Goal: Information Seeking & Learning: Learn about a topic

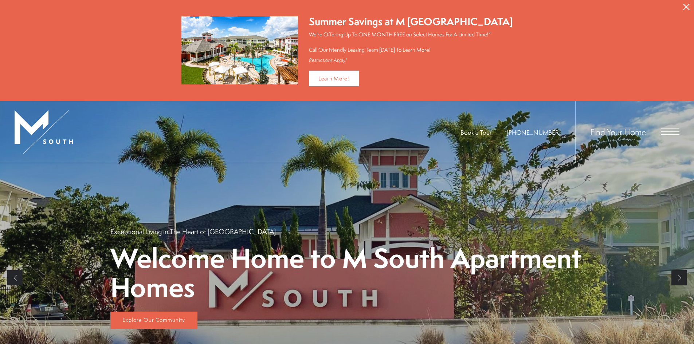
click at [667, 133] on span "Open Menu" at bounding box center [670, 132] width 18 height 7
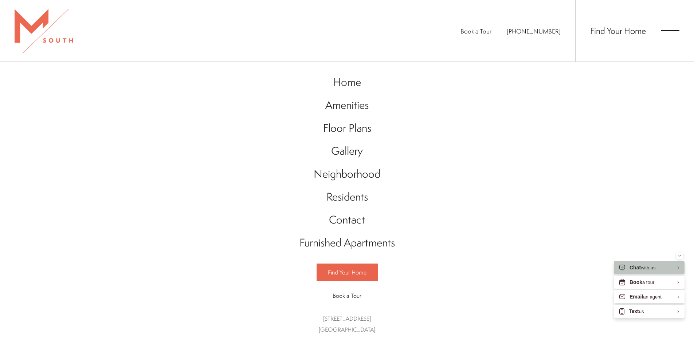
drag, startPoint x: 345, startPoint y: 52, endPoint x: 328, endPoint y: 54, distance: 17.6
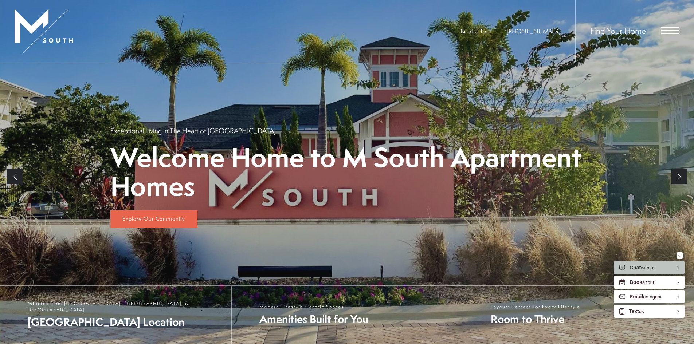
click at [423, 39] on div "Book a Tour 813-570-8014 Find Your Home" at bounding box center [347, 31] width 694 height 62
click at [613, 104] on div at bounding box center [347, 172] width 694 height 344
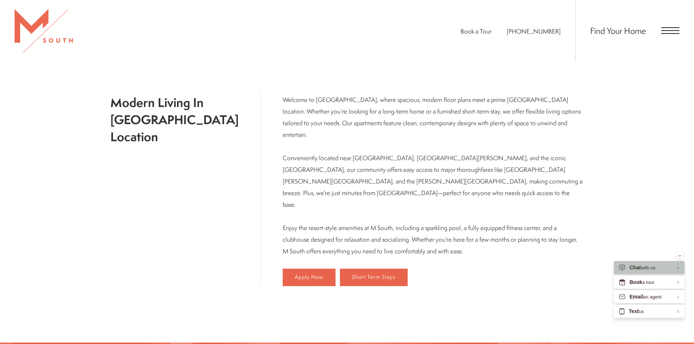
scroll to position [400, 0]
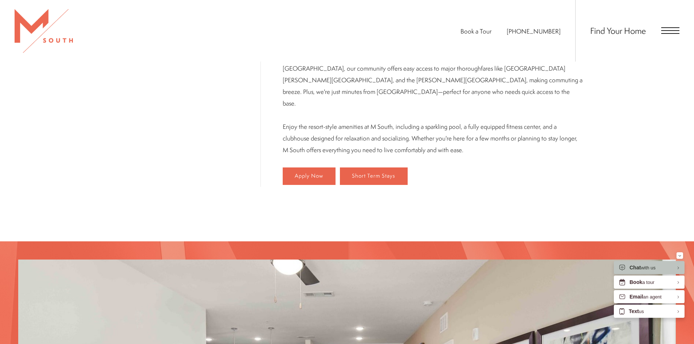
click at [669, 27] on span "Open Menu" at bounding box center [670, 27] width 18 height 1
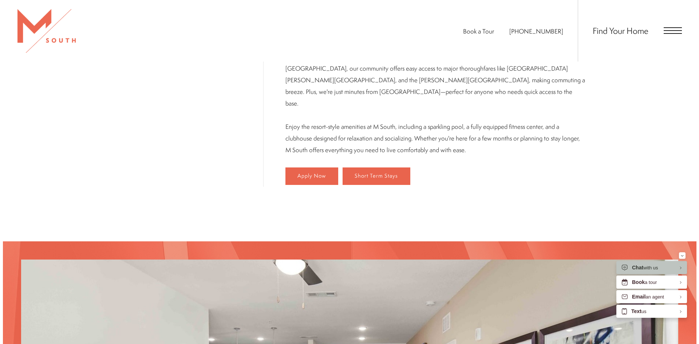
scroll to position [0, 0]
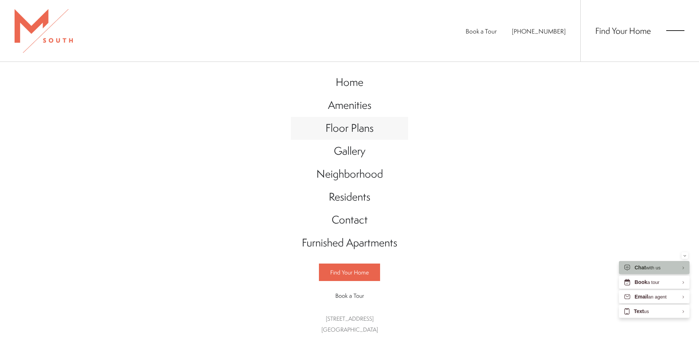
click at [333, 134] on span "Floor Plans" at bounding box center [349, 128] width 48 height 15
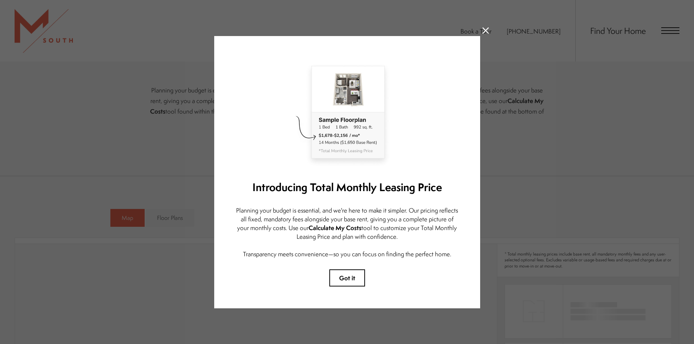
scroll to position [437, 0]
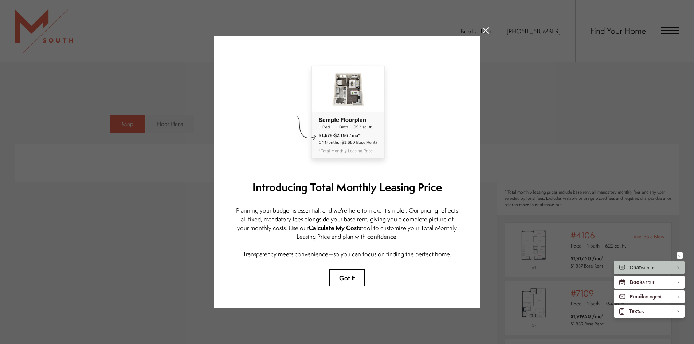
click at [486, 27] on icon at bounding box center [485, 30] width 7 height 7
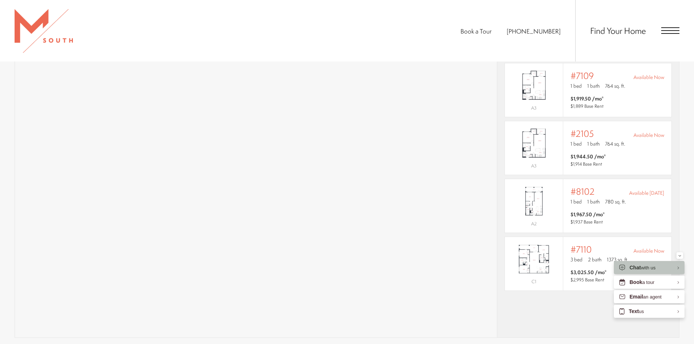
scroll to position [653, 0]
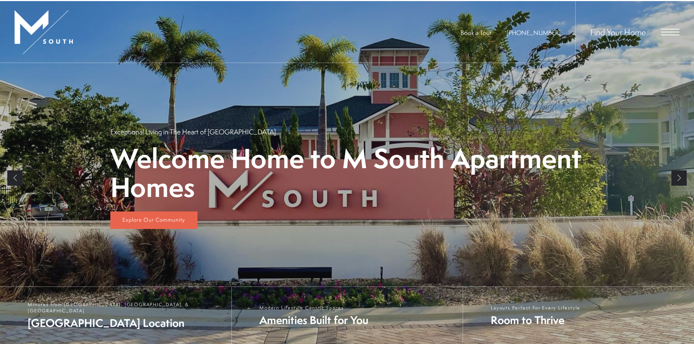
click at [500, 13] on div "Summer Savings at M [GEOGRAPHIC_DATA] We're Offering Up To ONE MONTH FREE on Se…" at bounding box center [347, 50] width 694 height 101
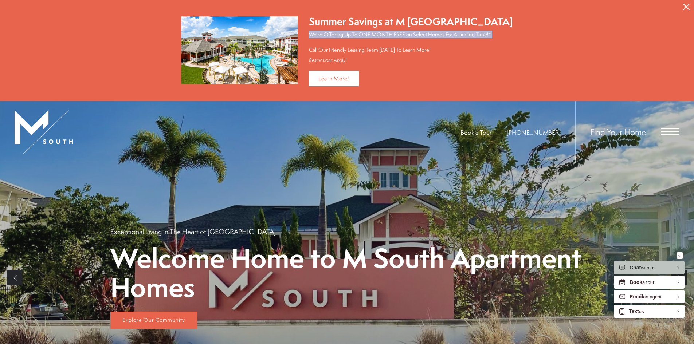
drag, startPoint x: 322, startPoint y: 32, endPoint x: 372, endPoint y: 39, distance: 50.4
click at [378, 39] on p "We're Offering Up To ONE MONTH FREE on Select Homes For A Limited Time!* Call O…" at bounding box center [411, 42] width 204 height 23
